Goal: Task Accomplishment & Management: Complete application form

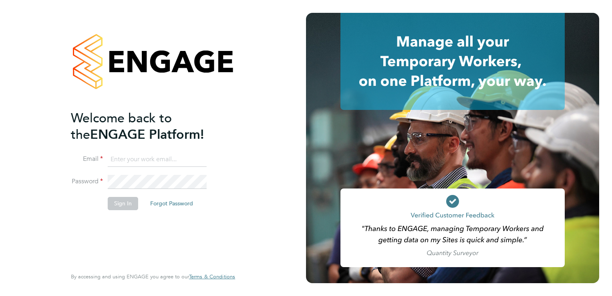
type input "[EMAIL_ADDRESS][DOMAIN_NAME]"
click at [121, 198] on button "Sign In" at bounding box center [123, 203] width 30 height 13
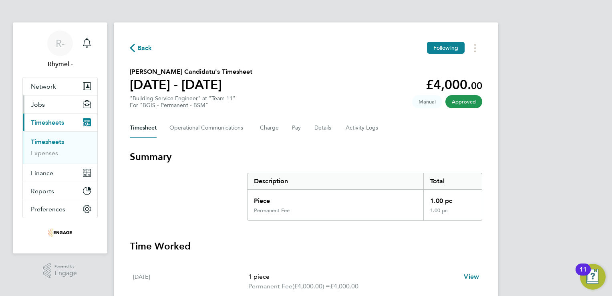
click at [38, 103] on span "Jobs" at bounding box center [38, 105] width 14 height 8
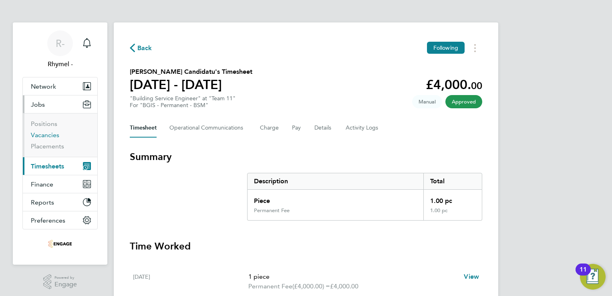
click at [46, 133] on link "Vacancies" at bounding box center [45, 135] width 28 height 8
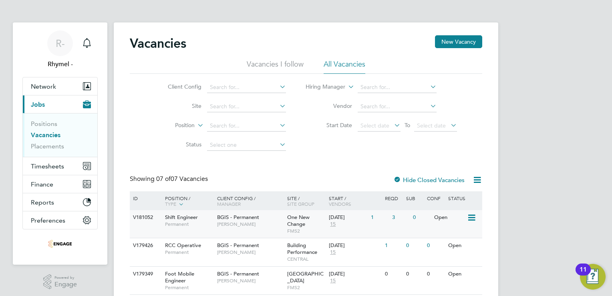
click at [171, 215] on span "Shift Engineer" at bounding box center [181, 216] width 33 height 7
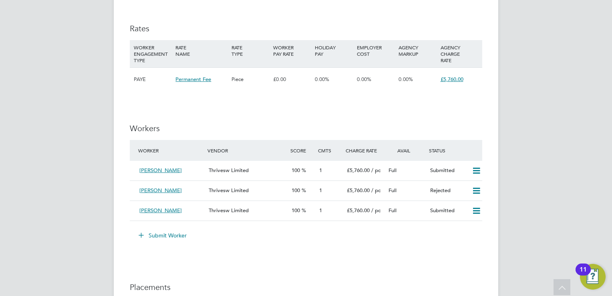
scroll to position [961, 0]
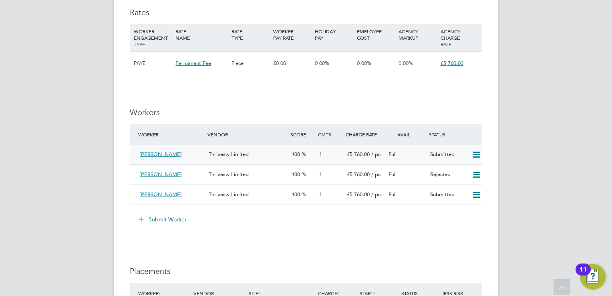
click at [477, 156] on icon at bounding box center [476, 154] width 10 height 6
click at [478, 194] on icon at bounding box center [476, 194] width 10 height 6
